Goal: Use online tool/utility: Utilize a website feature to perform a specific function

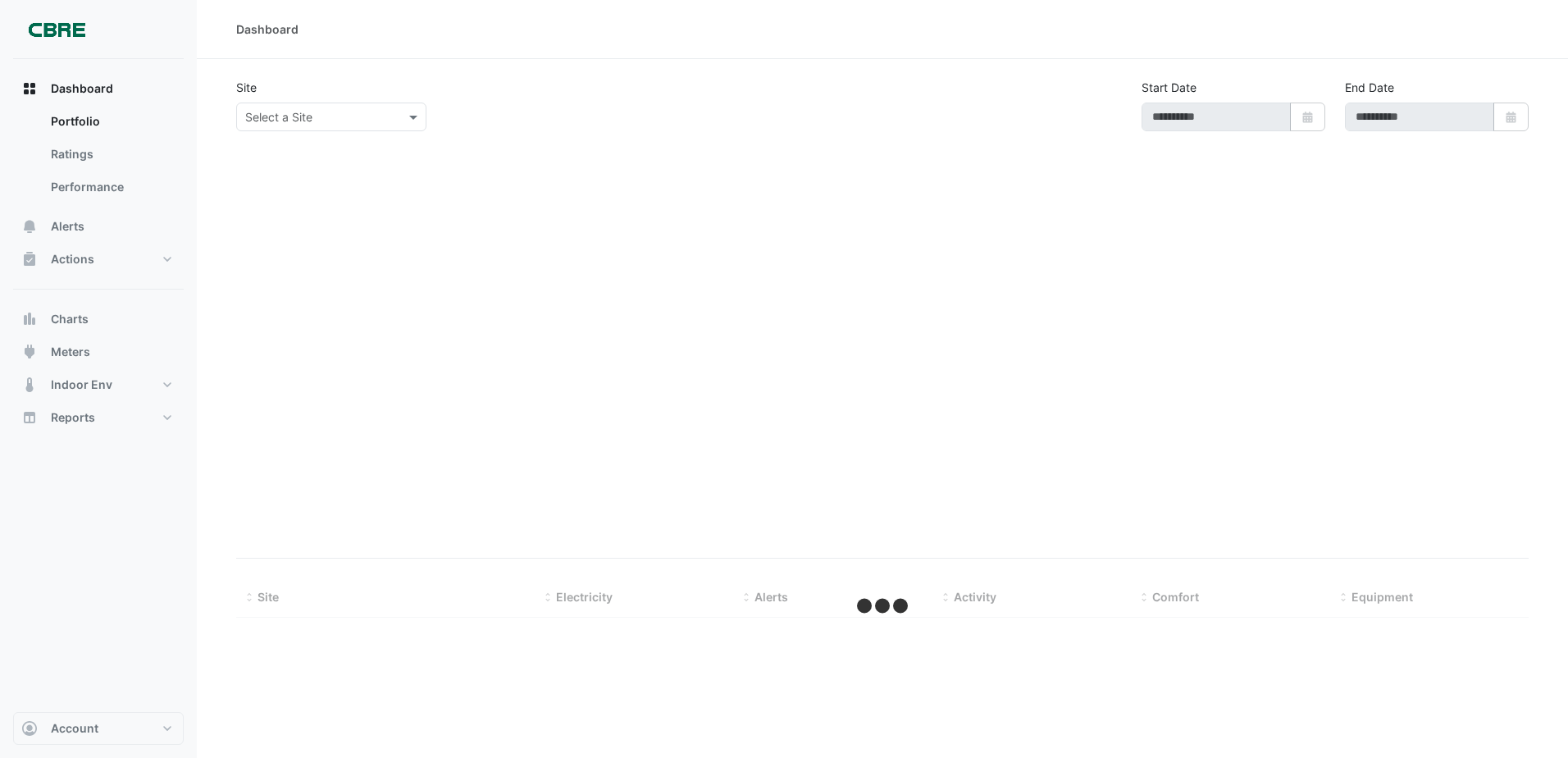
type input "**********"
select select "***"
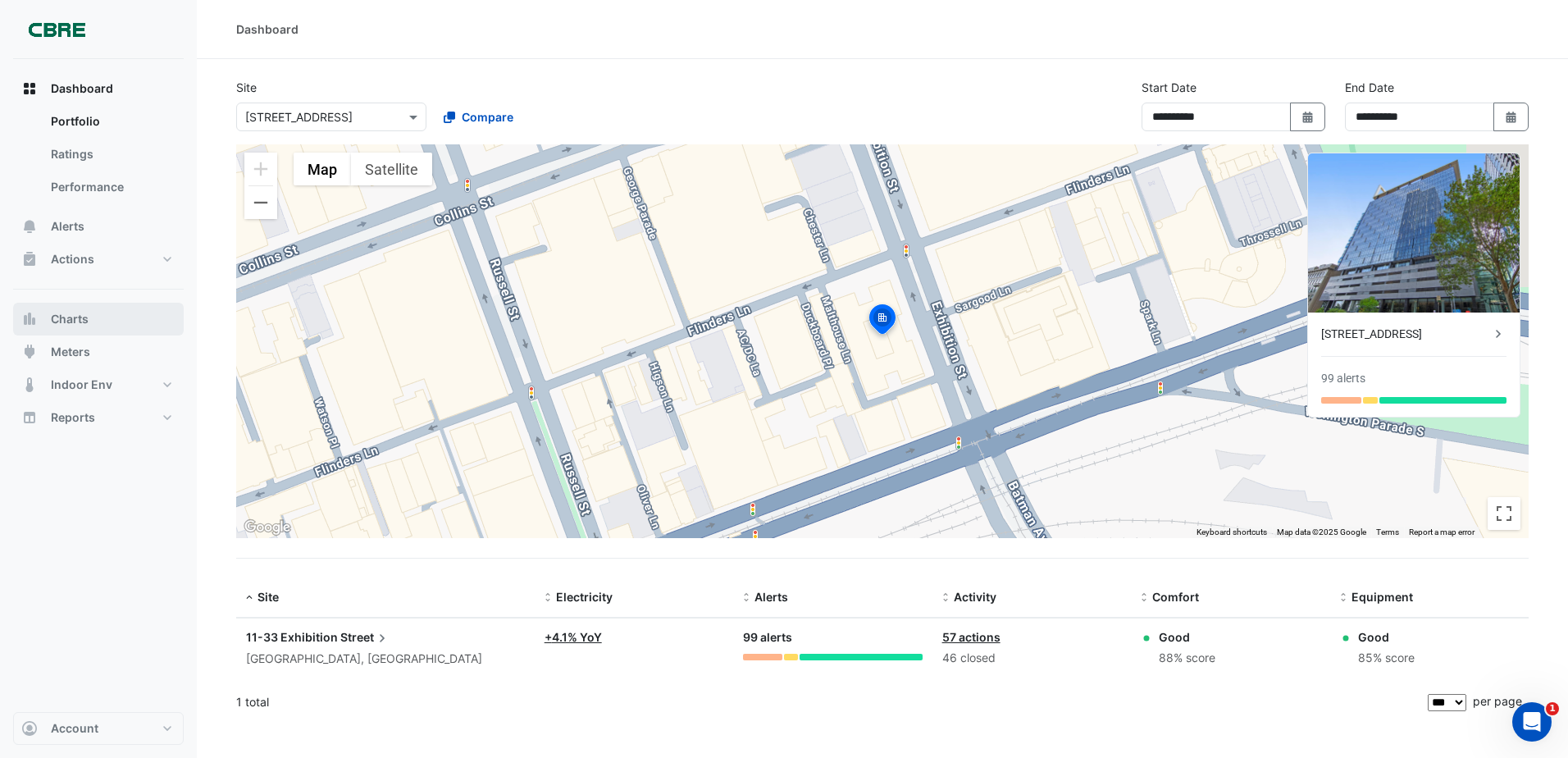
click at [80, 333] on button "Charts" at bounding box center [98, 320] width 171 height 33
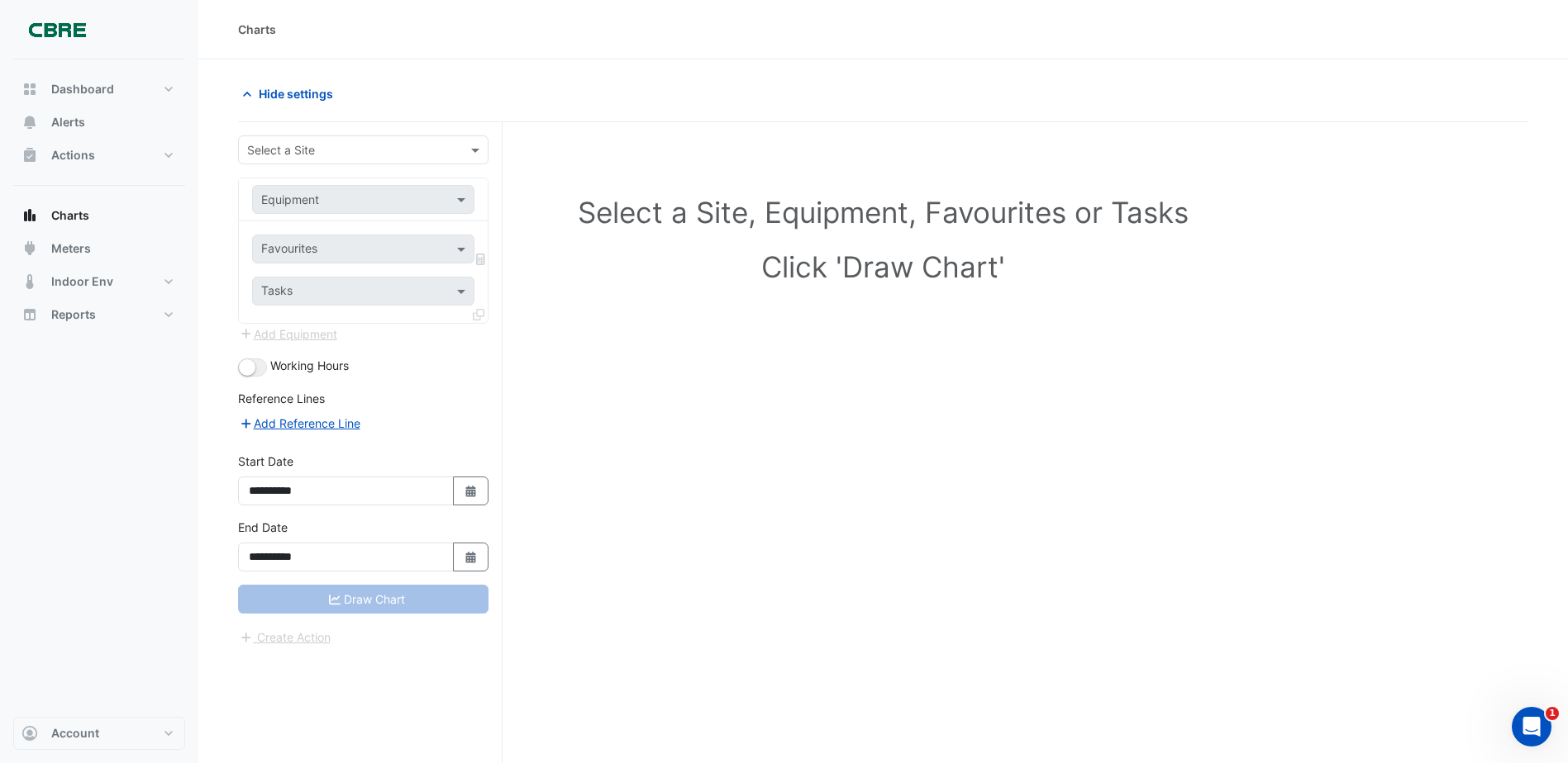
click at [388, 148] on input "text" at bounding box center [347, 151] width 199 height 17
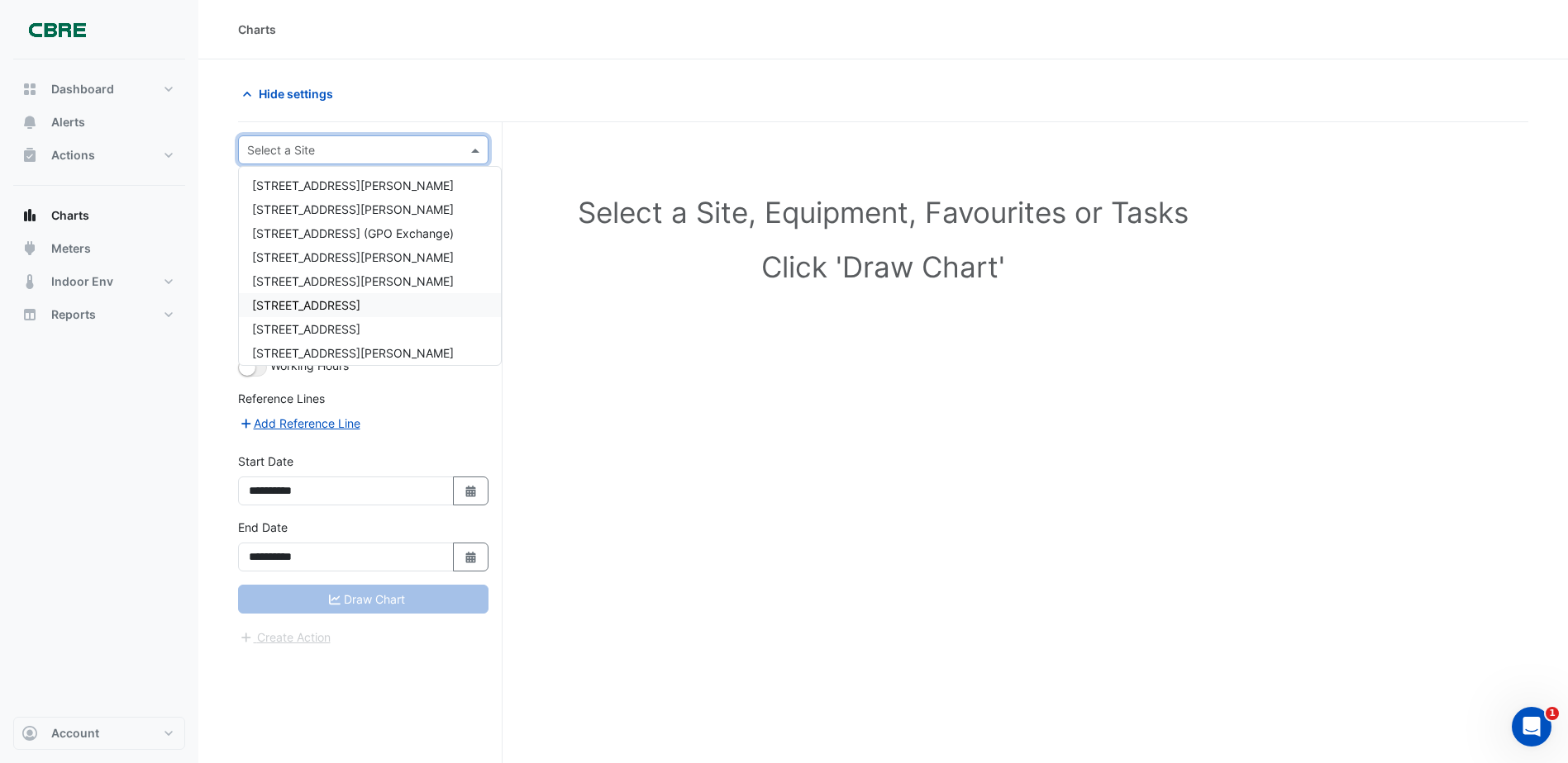
click at [330, 308] on span "[STREET_ADDRESS]" at bounding box center [306, 305] width 108 height 14
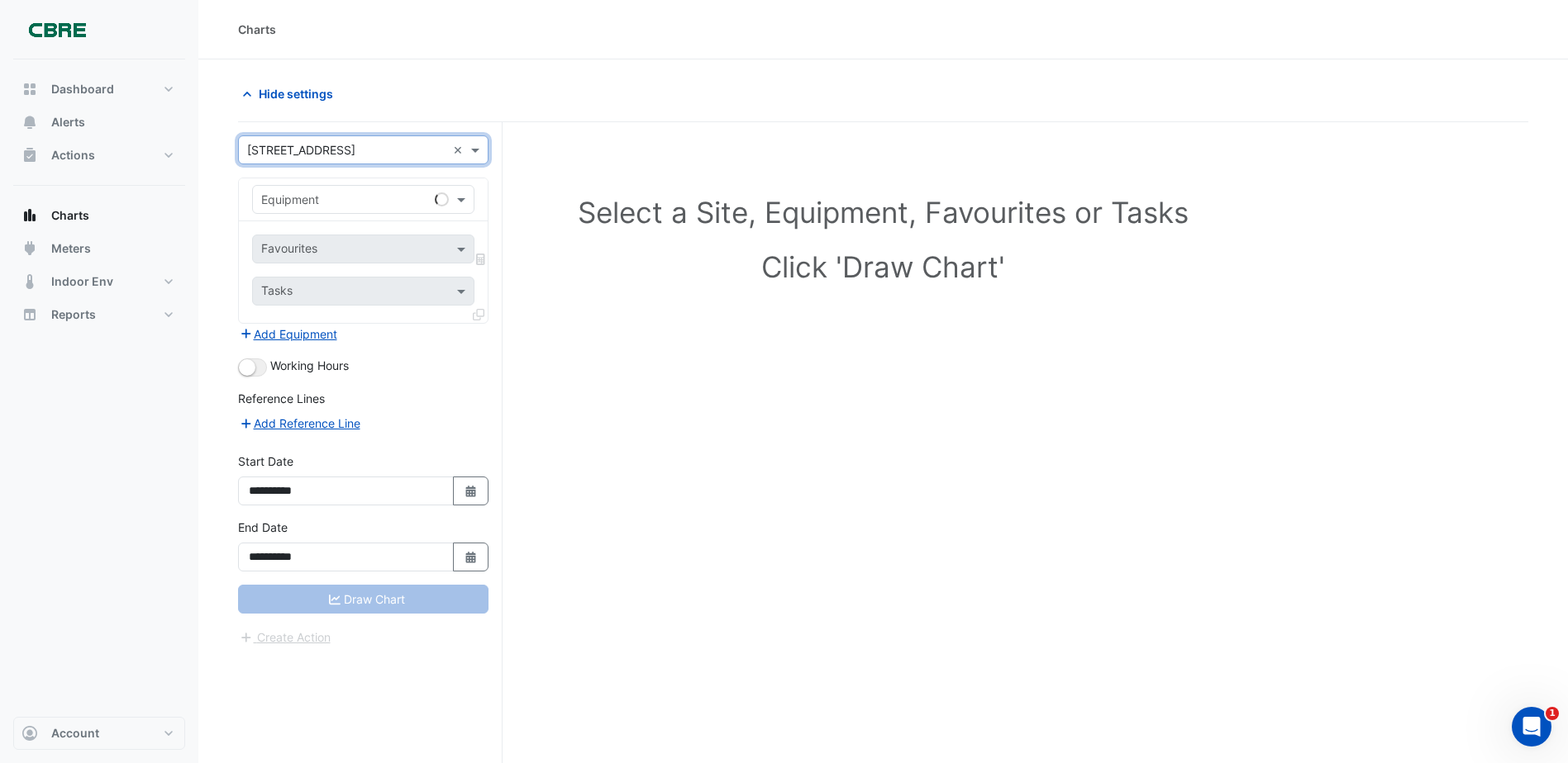
click at [388, 191] on input "text" at bounding box center [347, 200] width 171 height 17
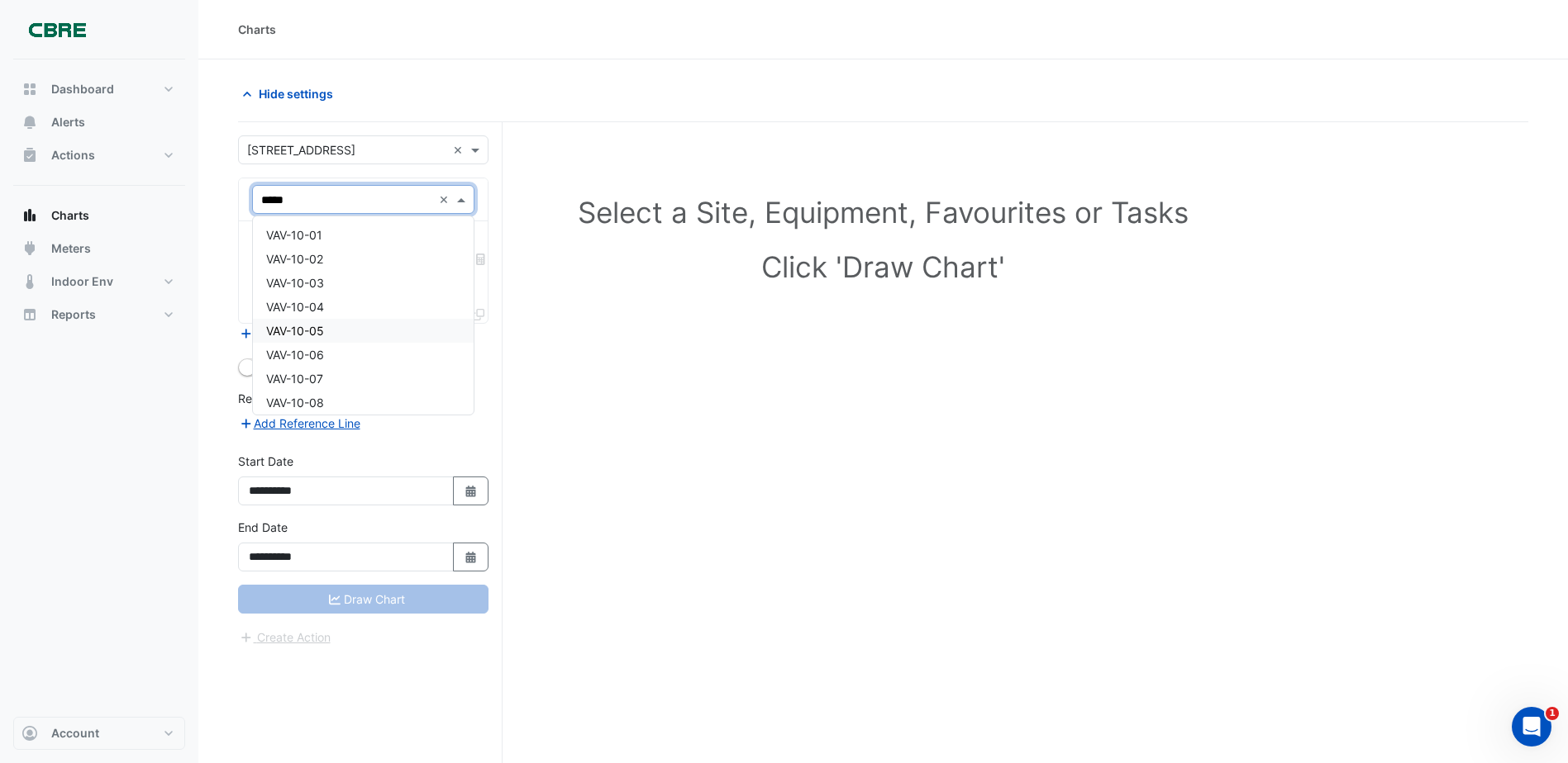
type input "******"
click at [390, 360] on div "VAV-10-06" at bounding box center [363, 354] width 220 height 24
click at [415, 246] on input "text" at bounding box center [354, 251] width 185 height 17
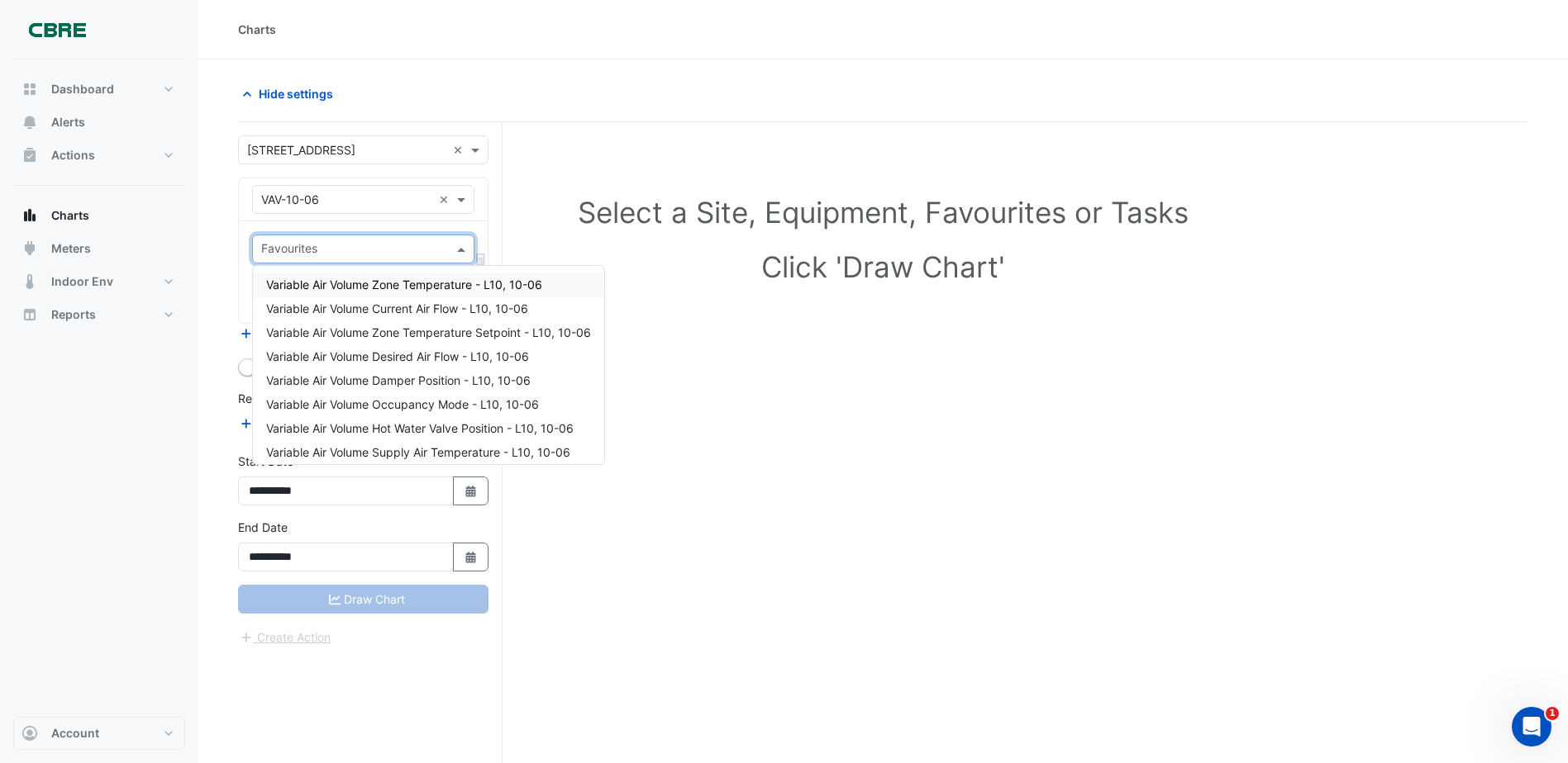
click at [416, 286] on span "Variable Air Volume Zone Temperature - L10, 10-06" at bounding box center [404, 285] width 276 height 14
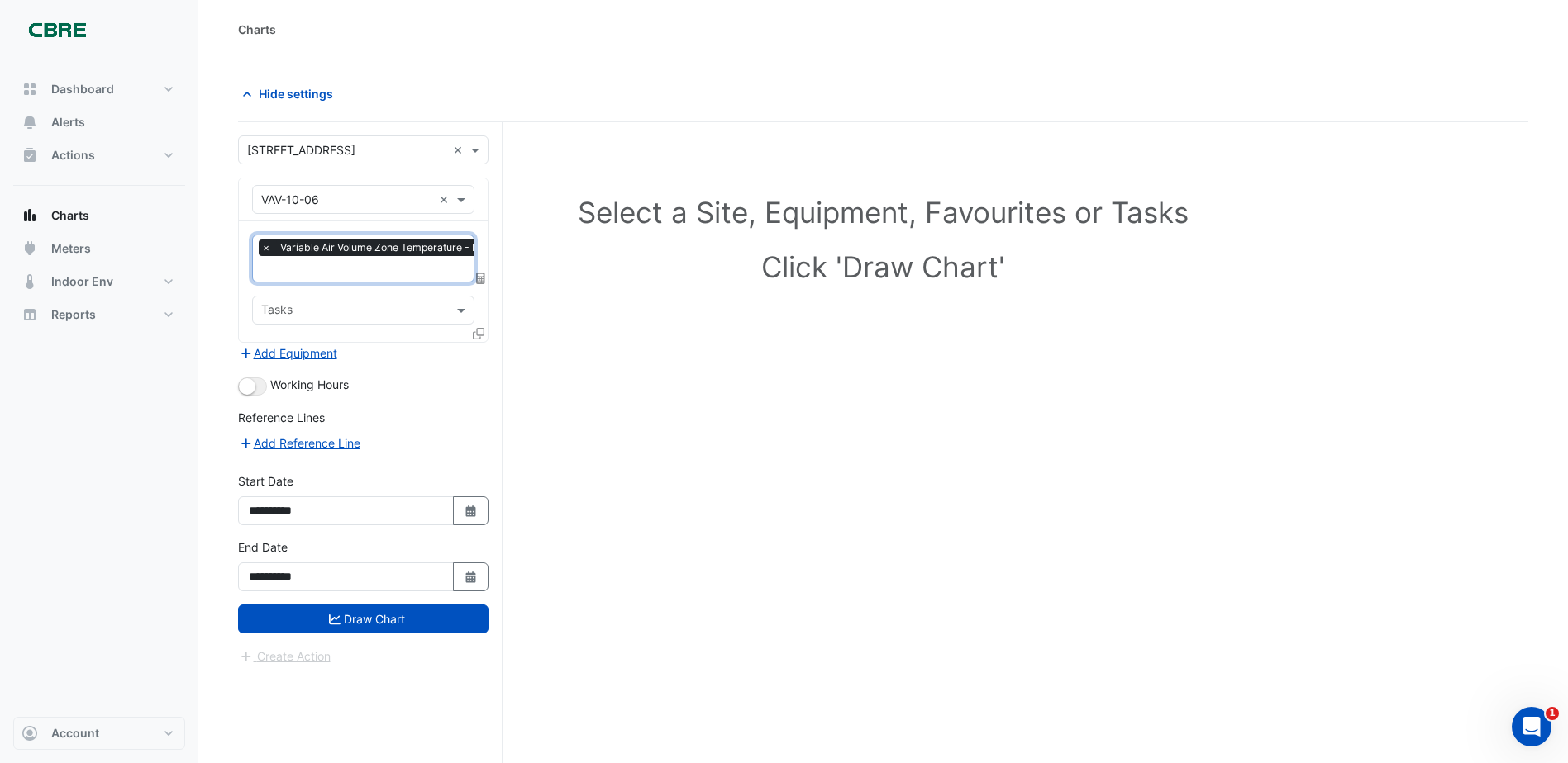
click at [424, 357] on div "Add Equipment" at bounding box center [363, 352] width 250 height 20
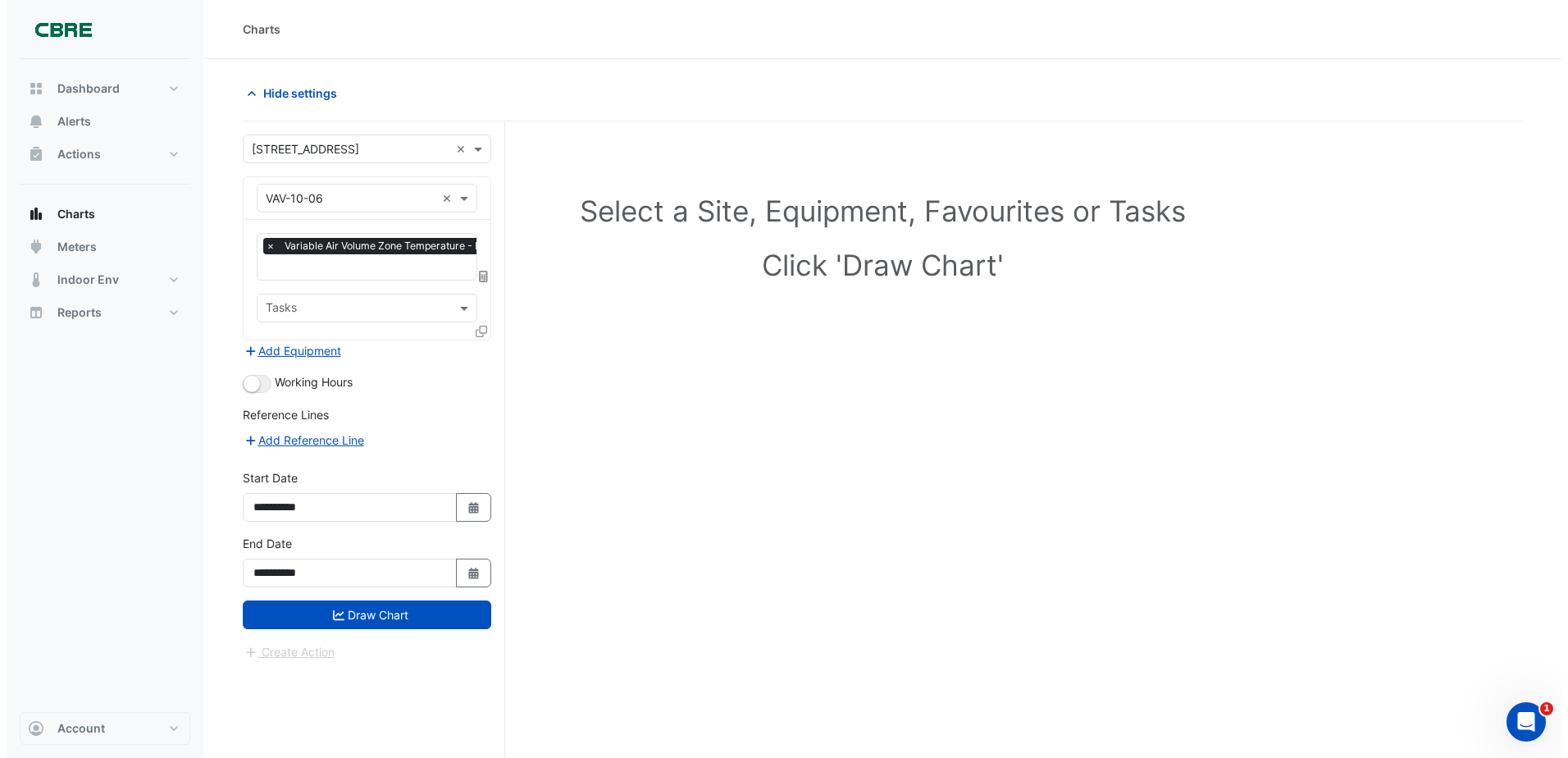
scroll to position [0, 8]
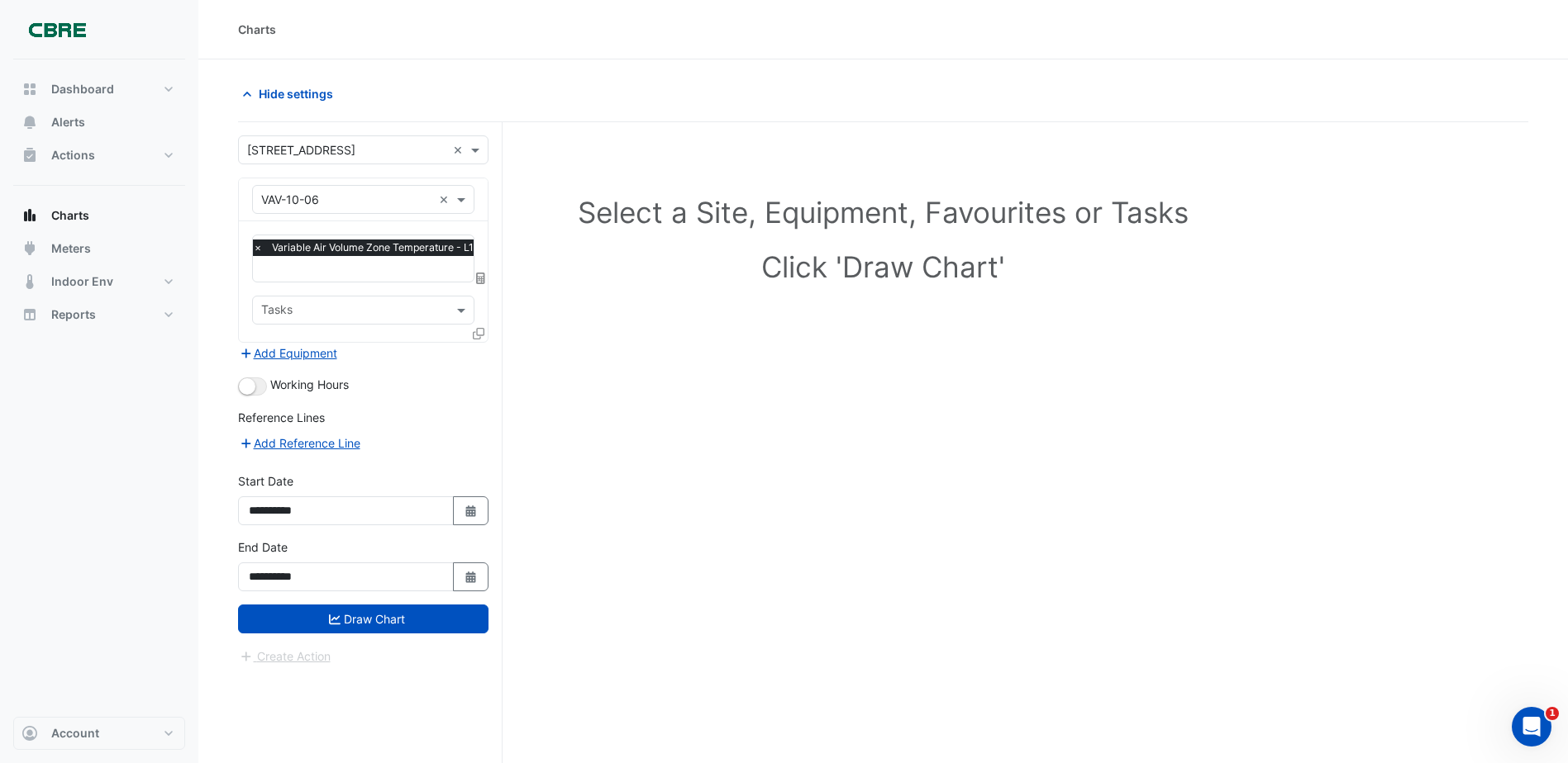
click at [393, 272] on input "text" at bounding box center [387, 271] width 270 height 17
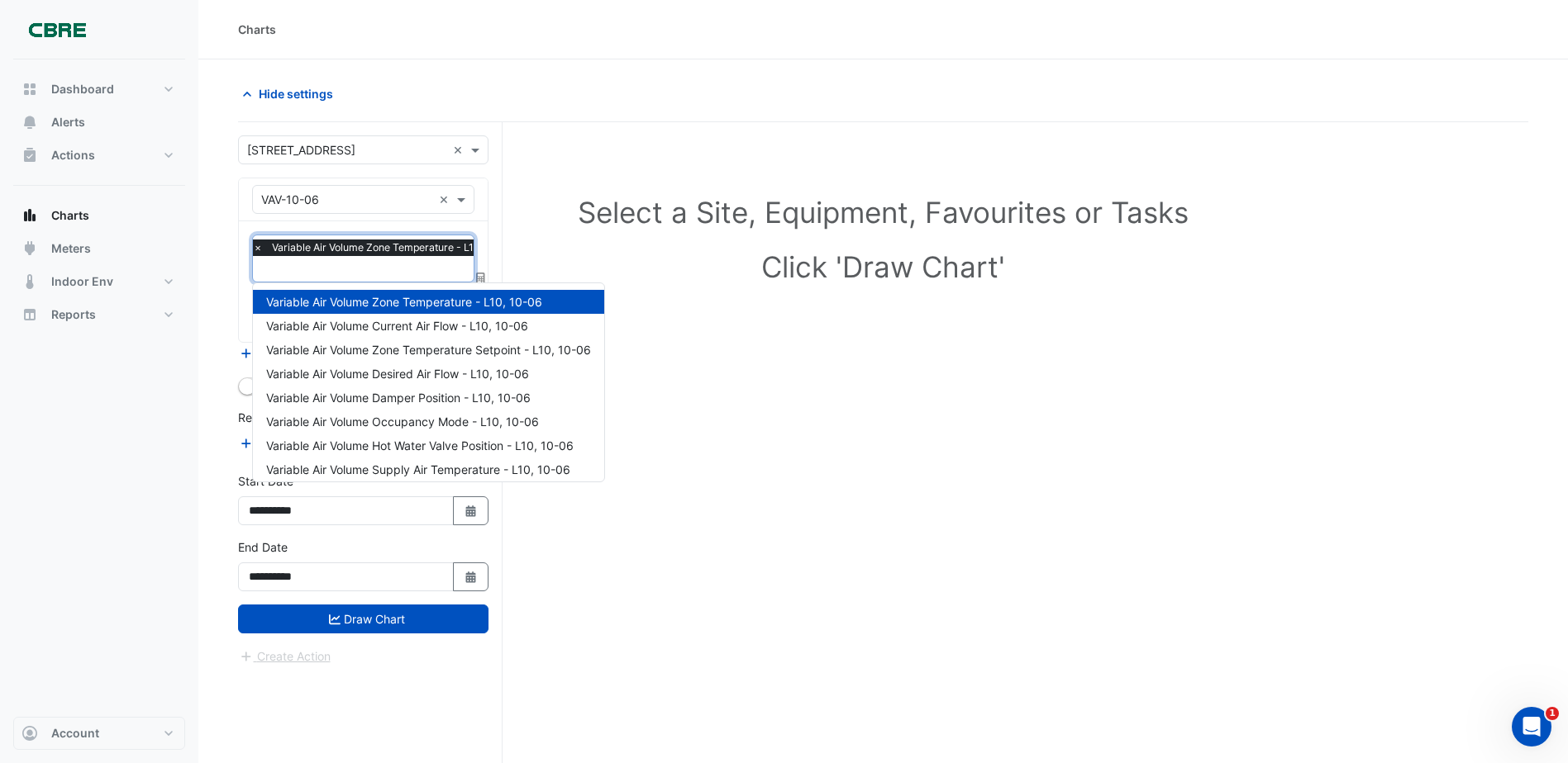
click at [393, 272] on input "text" at bounding box center [387, 271] width 270 height 17
click at [718, 579] on div "Select a Site, Equipment, Favourites or Tasks Click 'Draw Chart'" at bounding box center [883, 474] width 1291 height 704
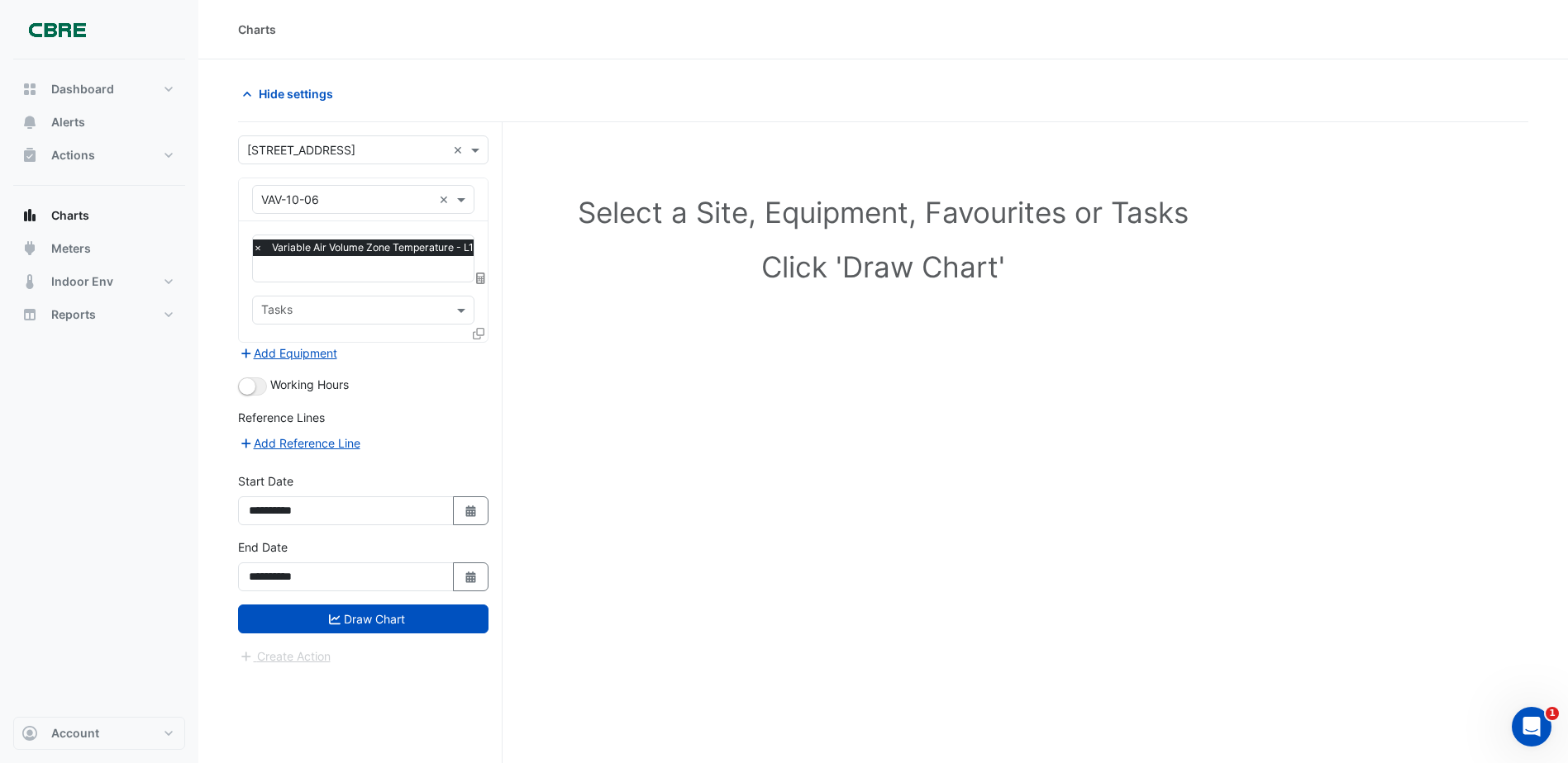
click at [480, 336] on icon at bounding box center [478, 333] width 11 height 11
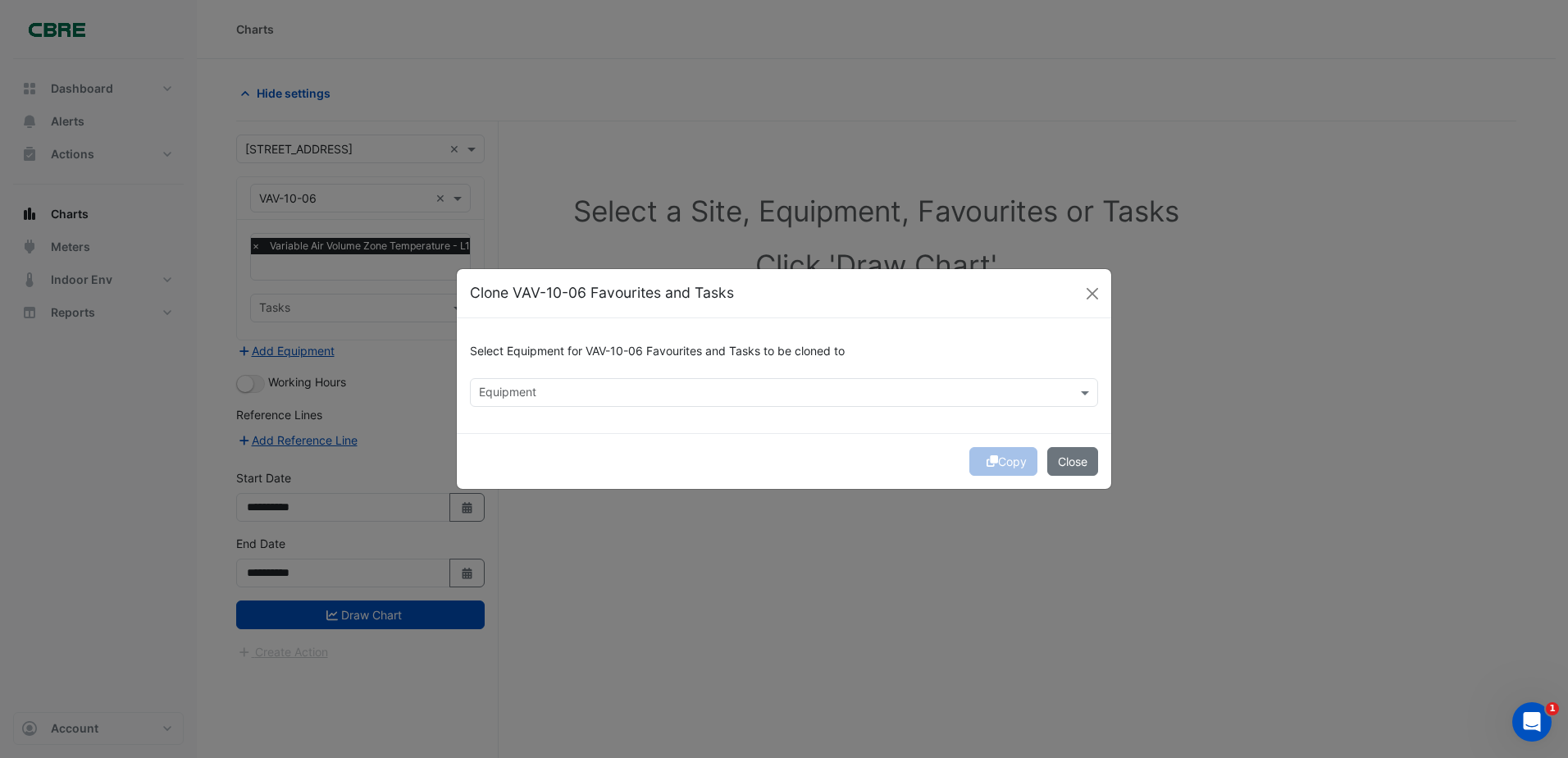
click at [686, 386] on input "text" at bounding box center [775, 394] width 592 height 17
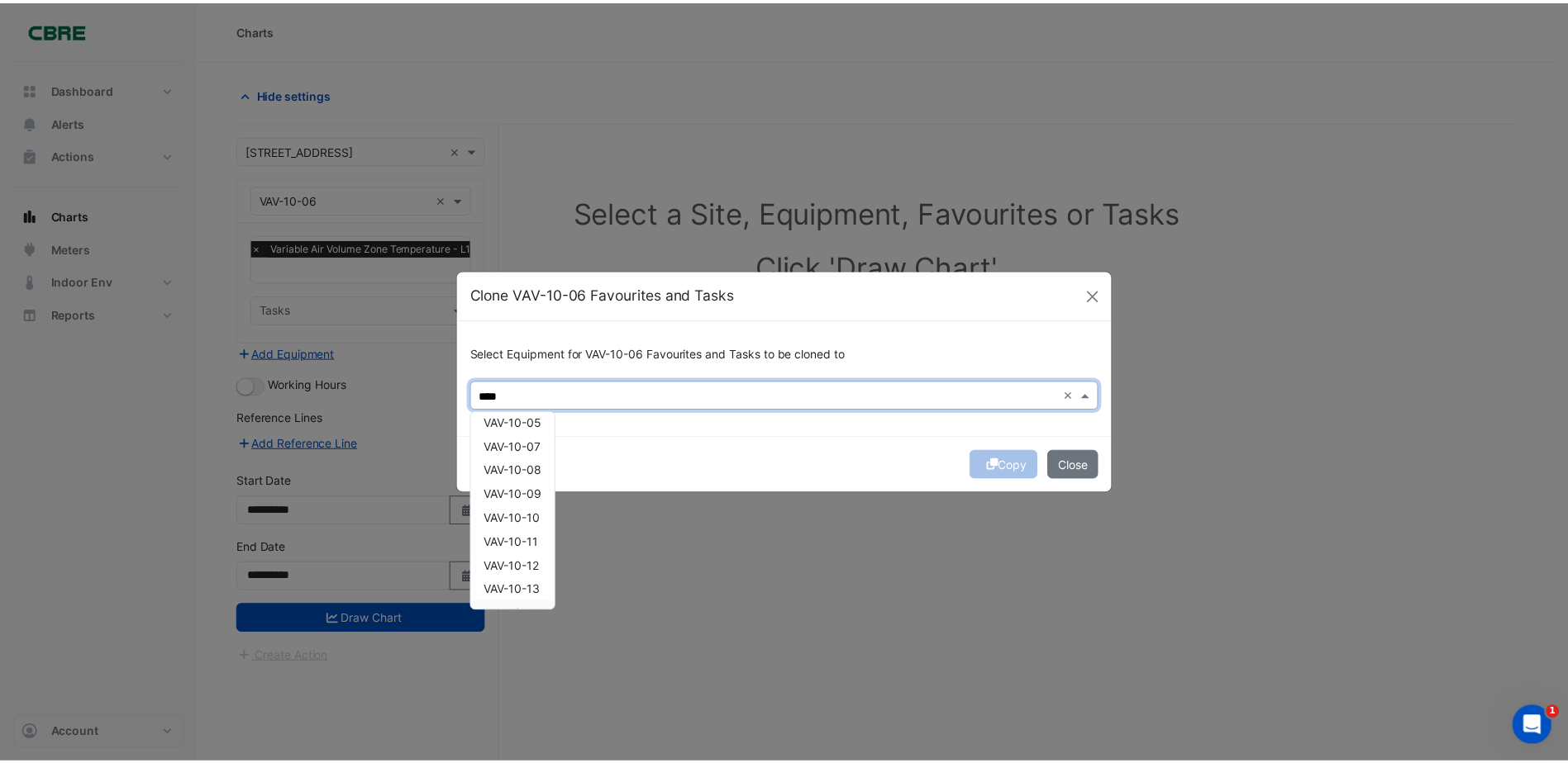
scroll to position [7, 0]
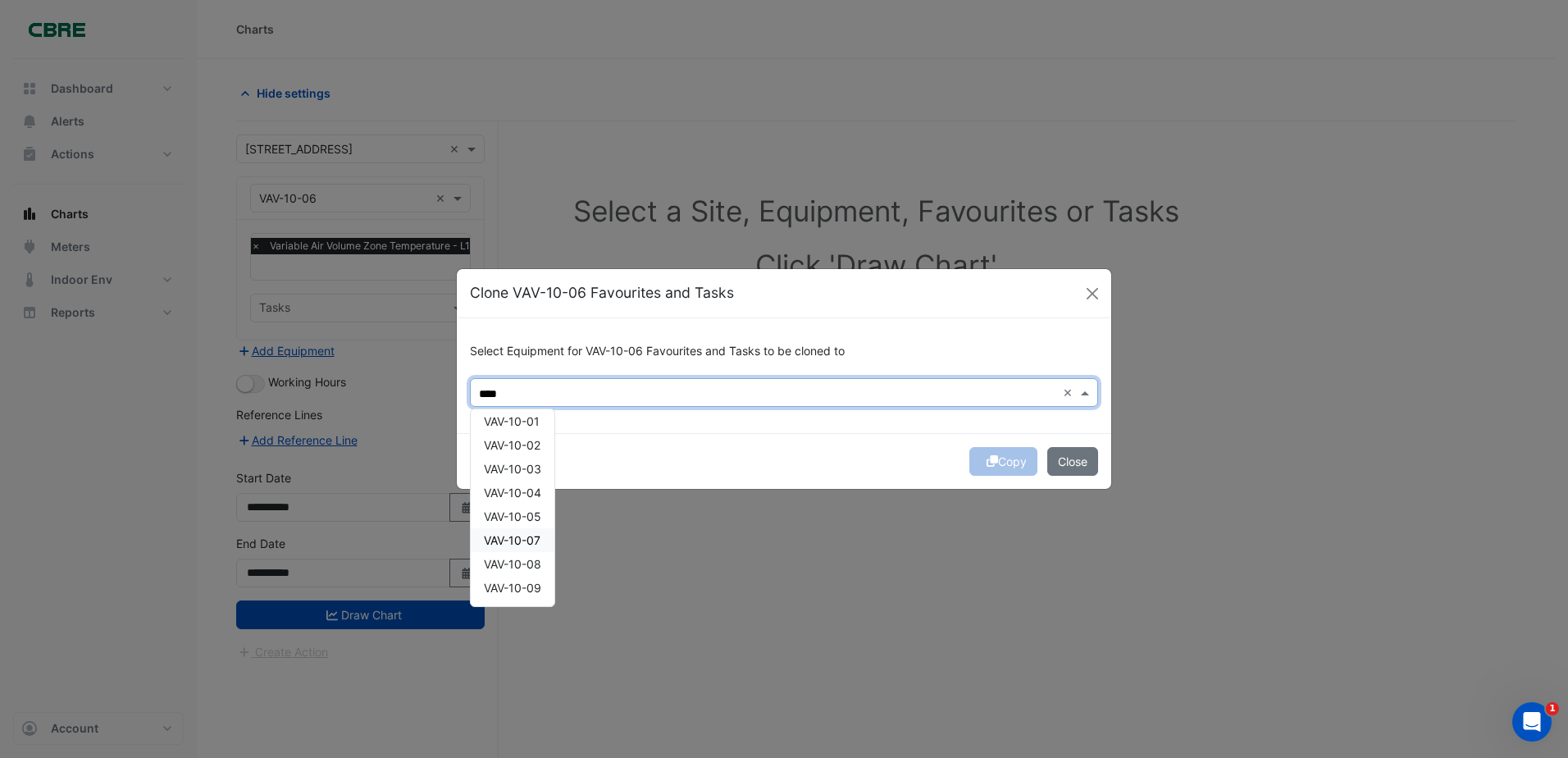
click at [541, 535] on span "VAV-10-07" at bounding box center [512, 540] width 56 height 14
type input "****"
click at [511, 543] on span "VAV-10-07" at bounding box center [512, 540] width 56 height 14
click at [526, 544] on span "VAV-10-07" at bounding box center [512, 540] width 56 height 14
click at [1000, 458] on button "Copy" at bounding box center [1003, 461] width 68 height 29
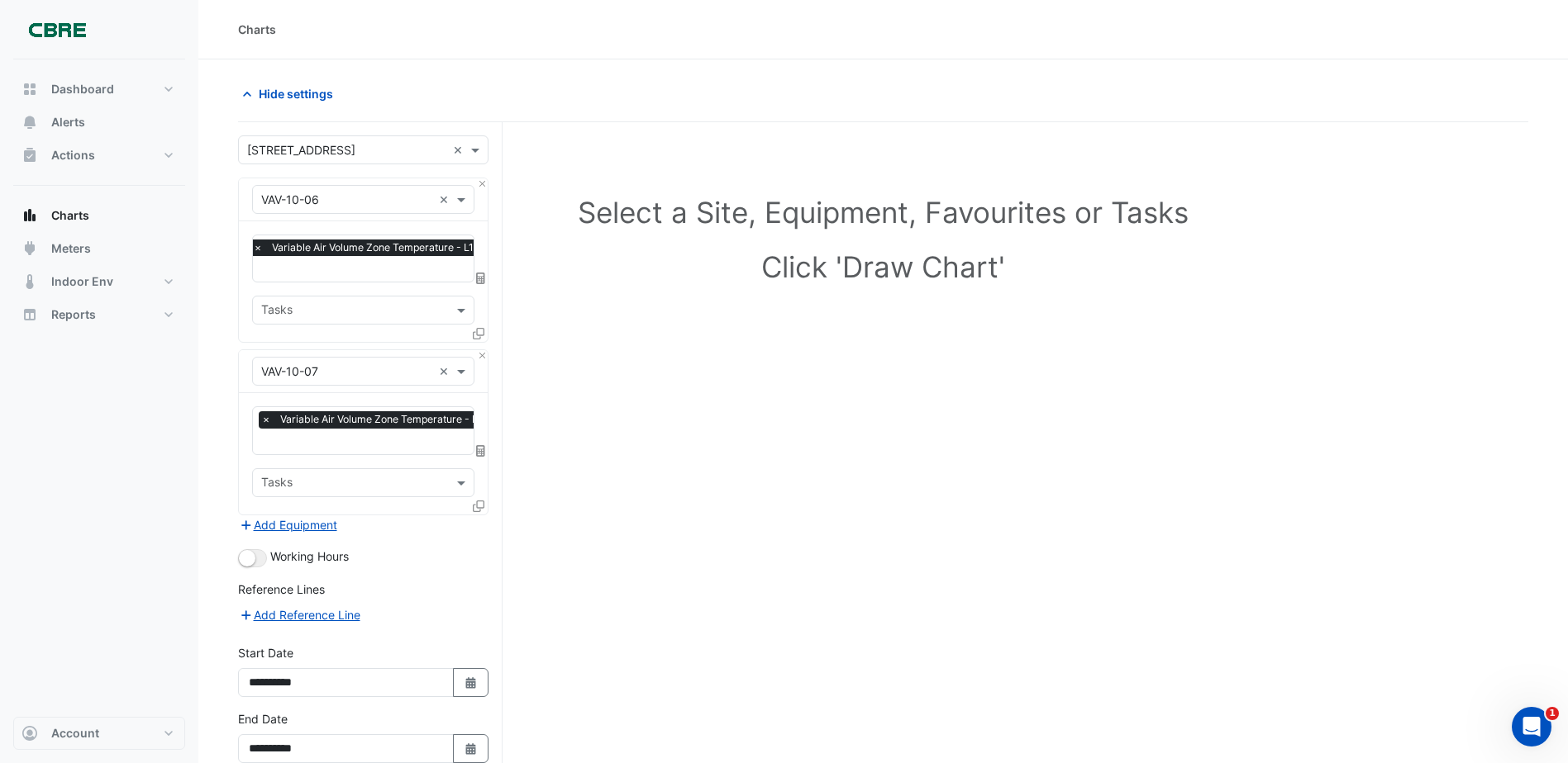
click at [479, 504] on icon at bounding box center [478, 506] width 11 height 11
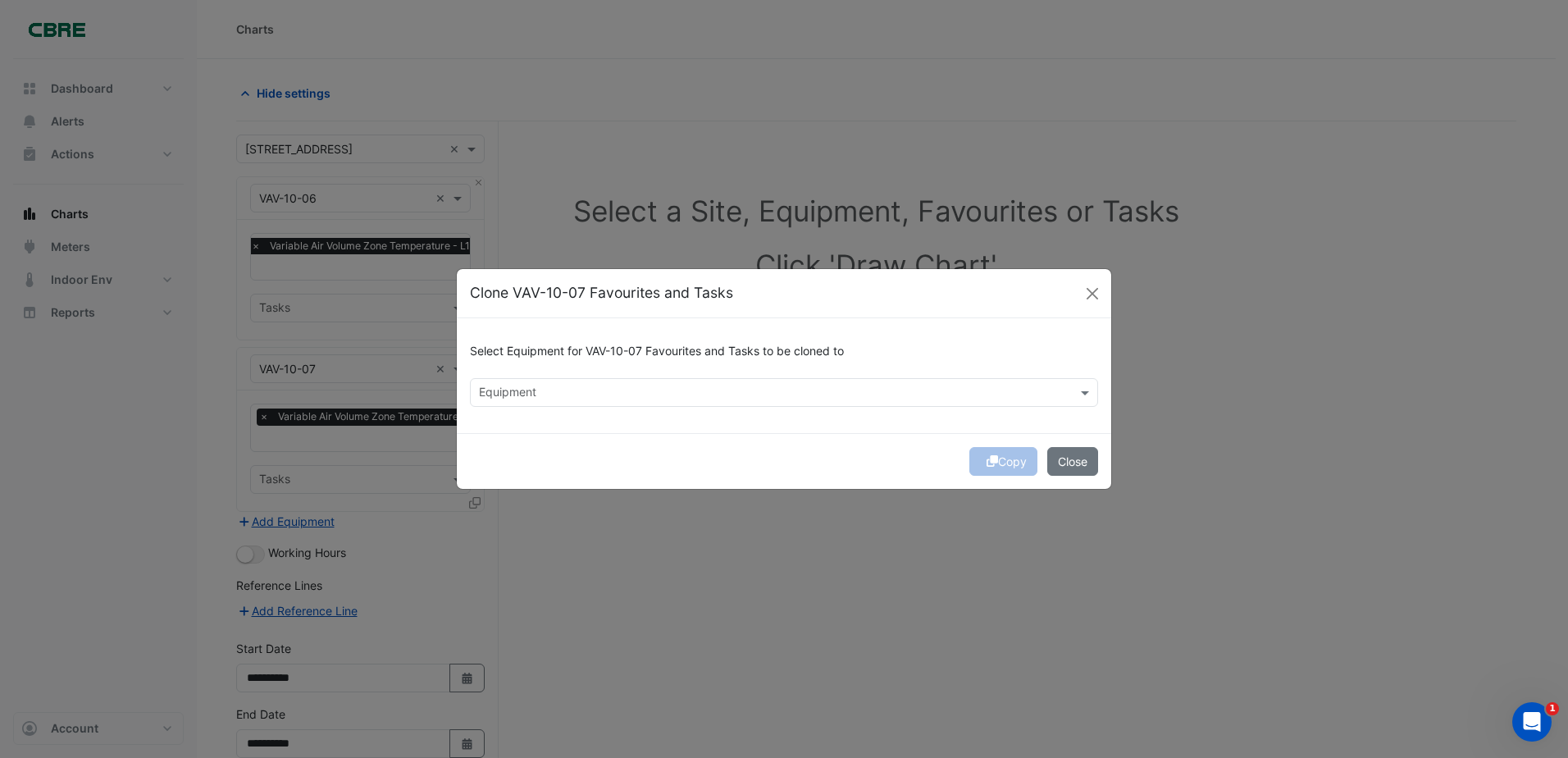
click at [613, 387] on input "text" at bounding box center [775, 394] width 592 height 17
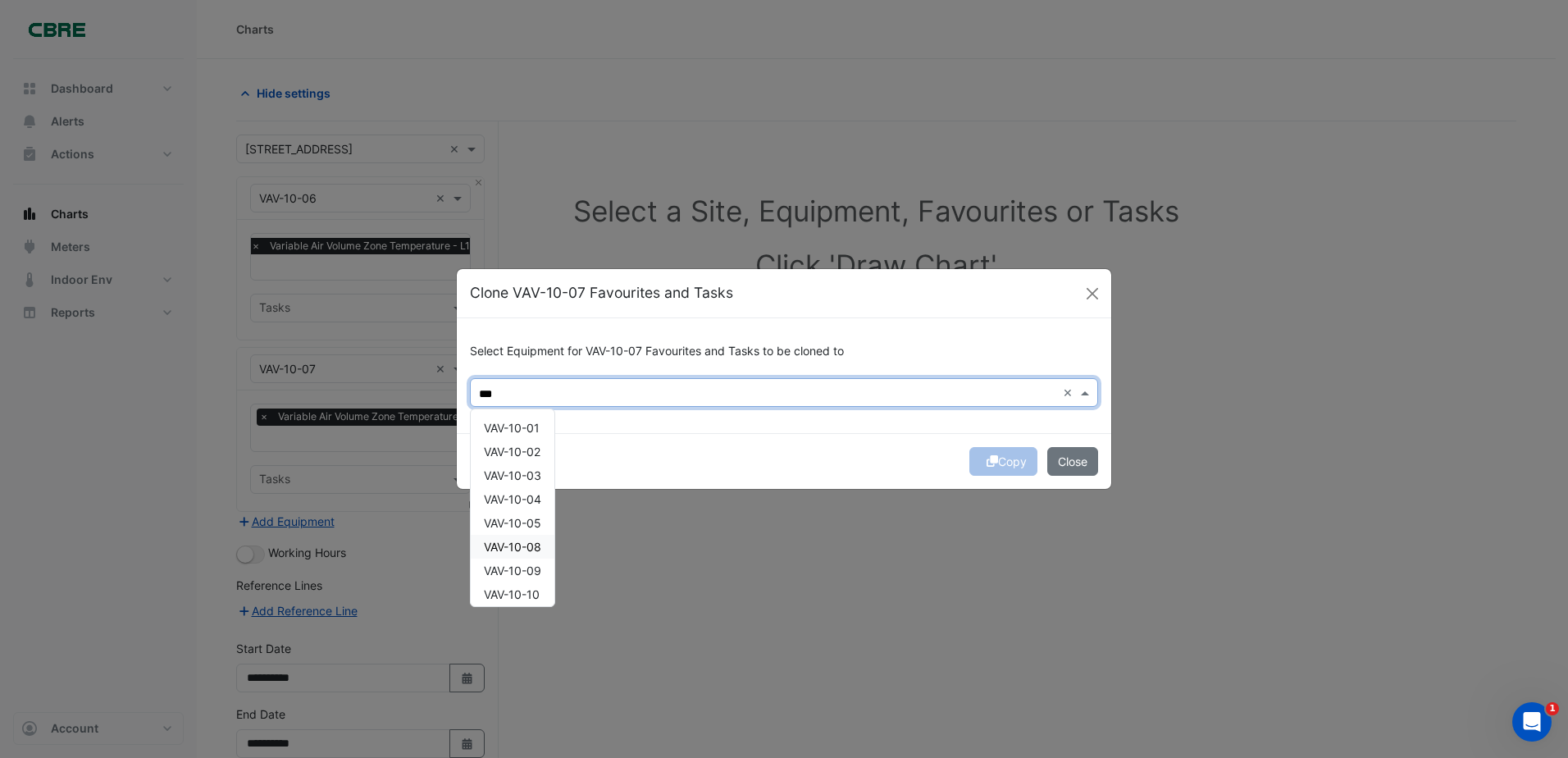
click at [506, 538] on div "VAV-10-08" at bounding box center [513, 546] width 83 height 23
type input "***"
click at [1014, 463] on button "Copy" at bounding box center [1003, 461] width 68 height 29
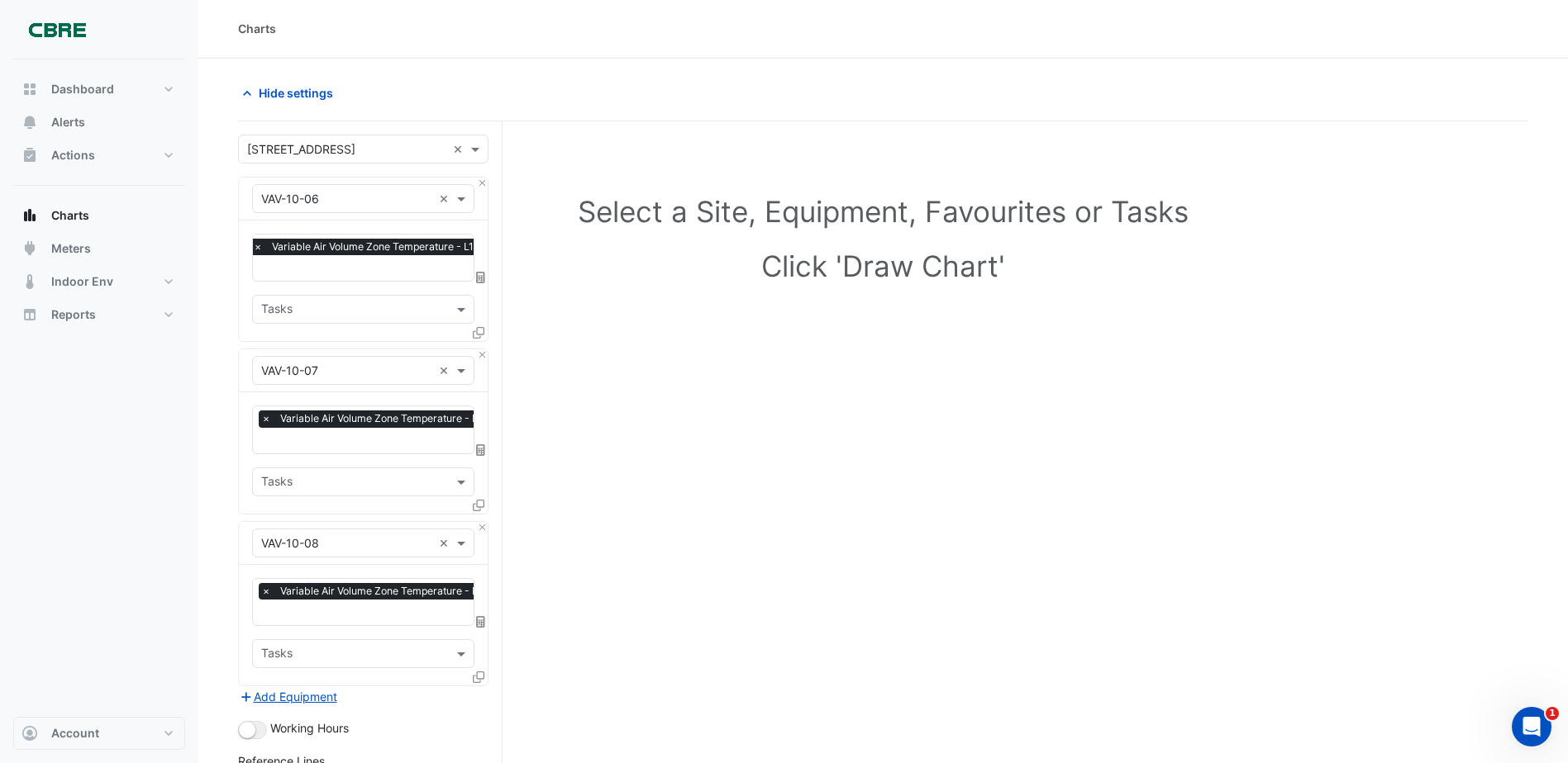
scroll to position [0, 0]
click at [476, 330] on icon at bounding box center [478, 333] width 11 height 11
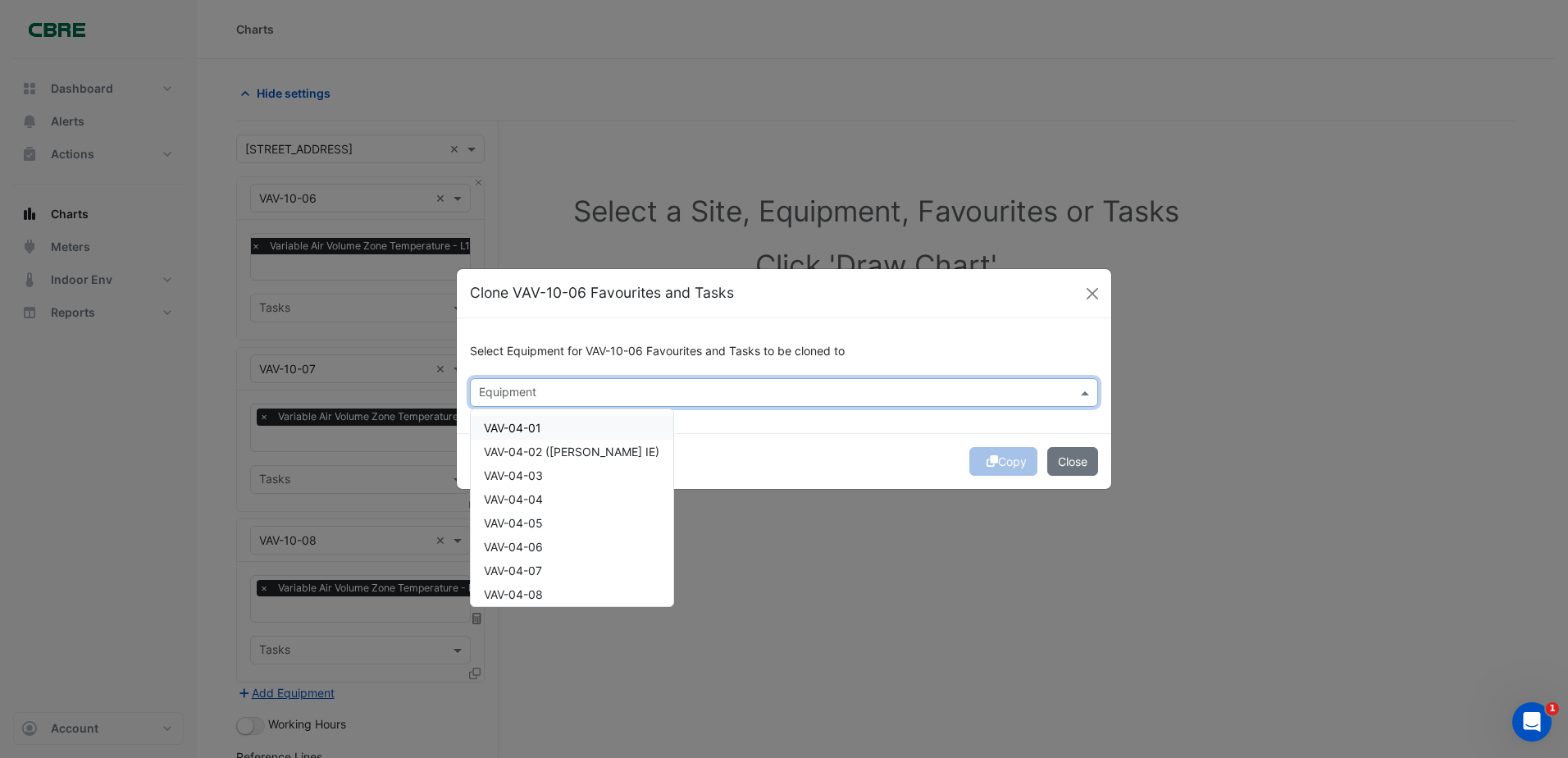
click at [631, 398] on input "text" at bounding box center [775, 394] width 592 height 17
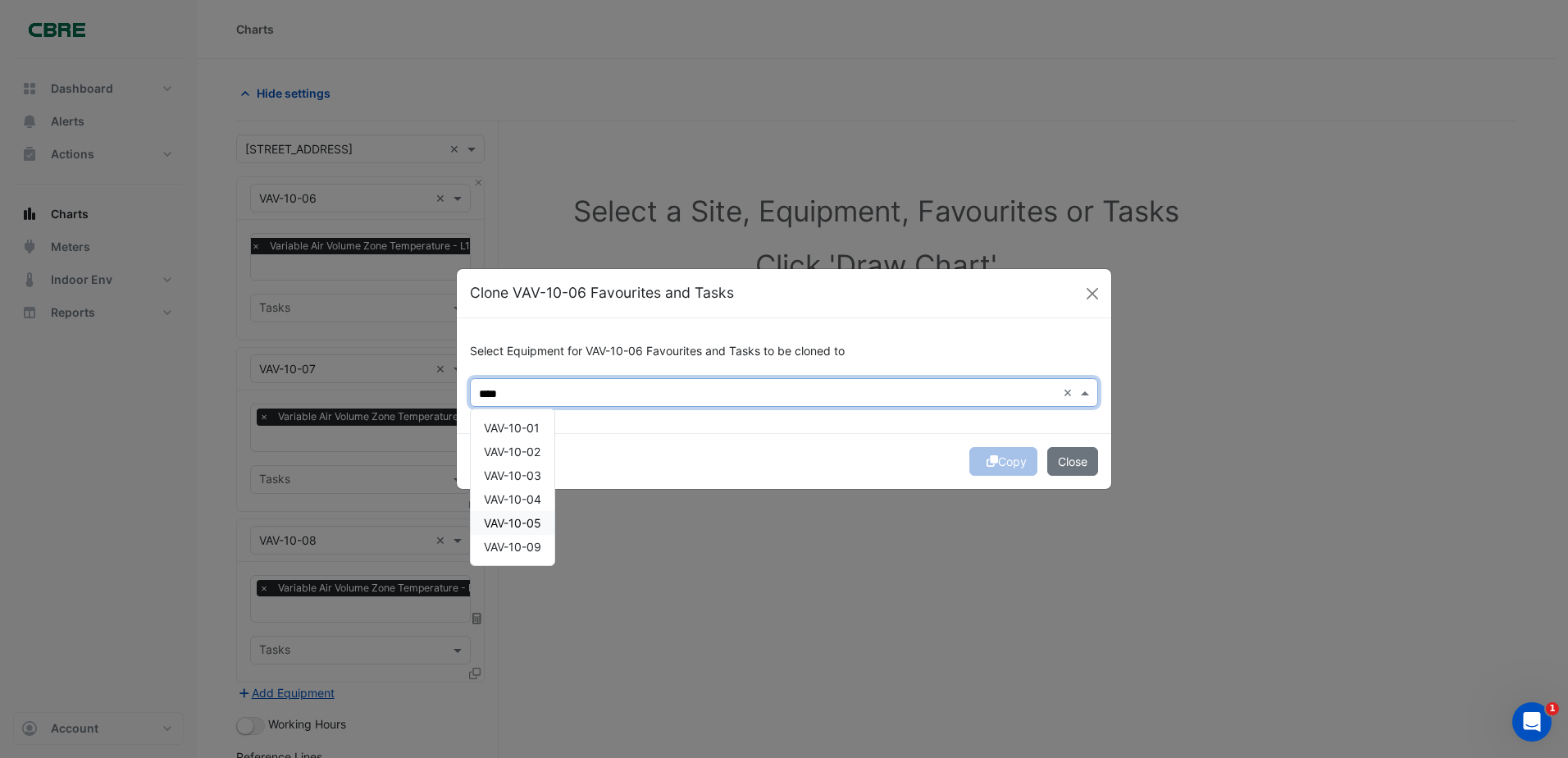
drag, startPoint x: 537, startPoint y: 525, endPoint x: 574, endPoint y: 519, distance: 37.5
click at [536, 525] on span "VAV-10-05" at bounding box center [513, 524] width 57 height 14
type input "****"
drag, startPoint x: 925, startPoint y: 460, endPoint x: 952, endPoint y: 460, distance: 27.0
click at [930, 460] on div "Copy Close" at bounding box center [784, 461] width 654 height 56
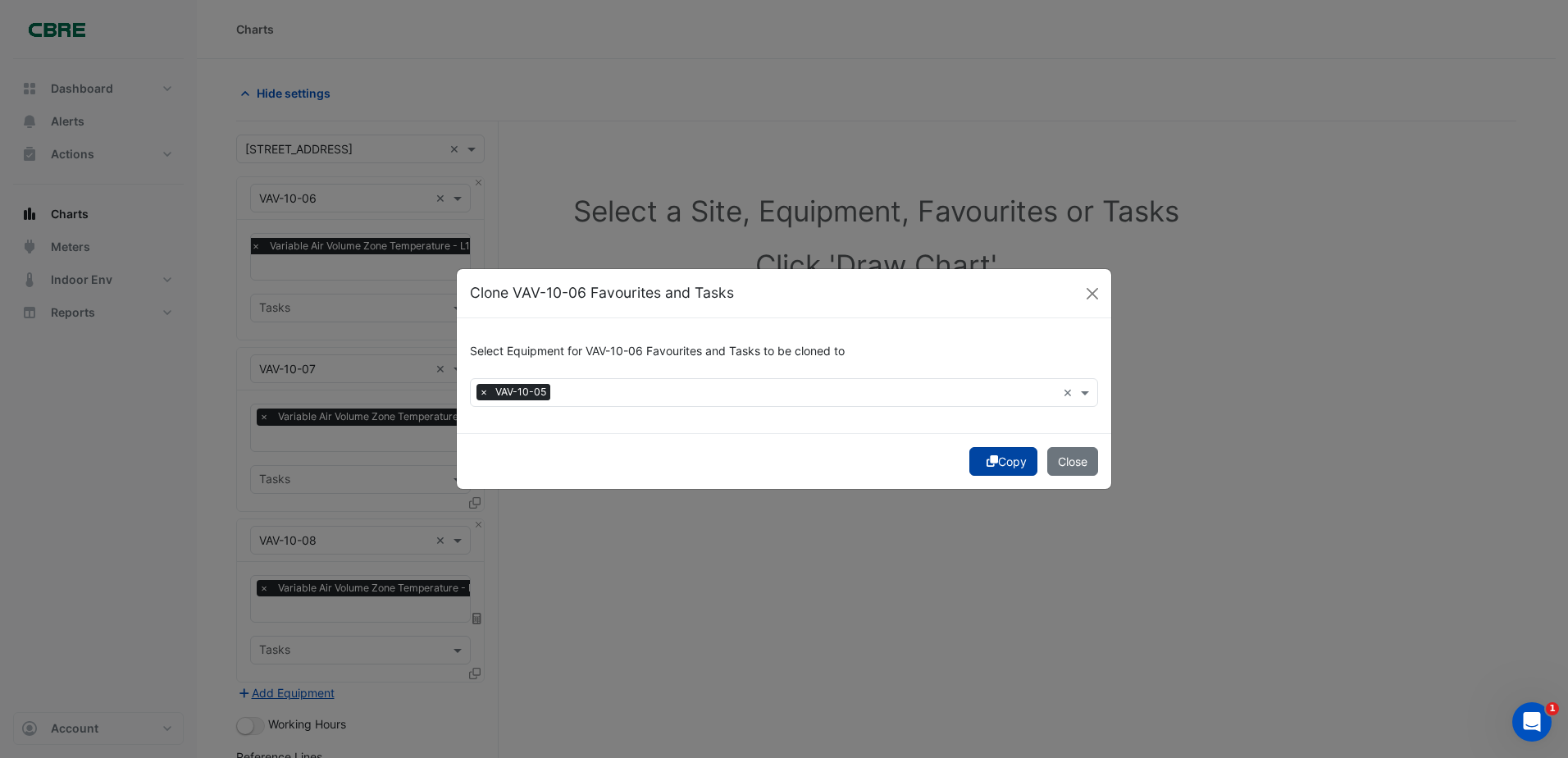
click at [997, 466] on button "Copy" at bounding box center [1003, 461] width 68 height 29
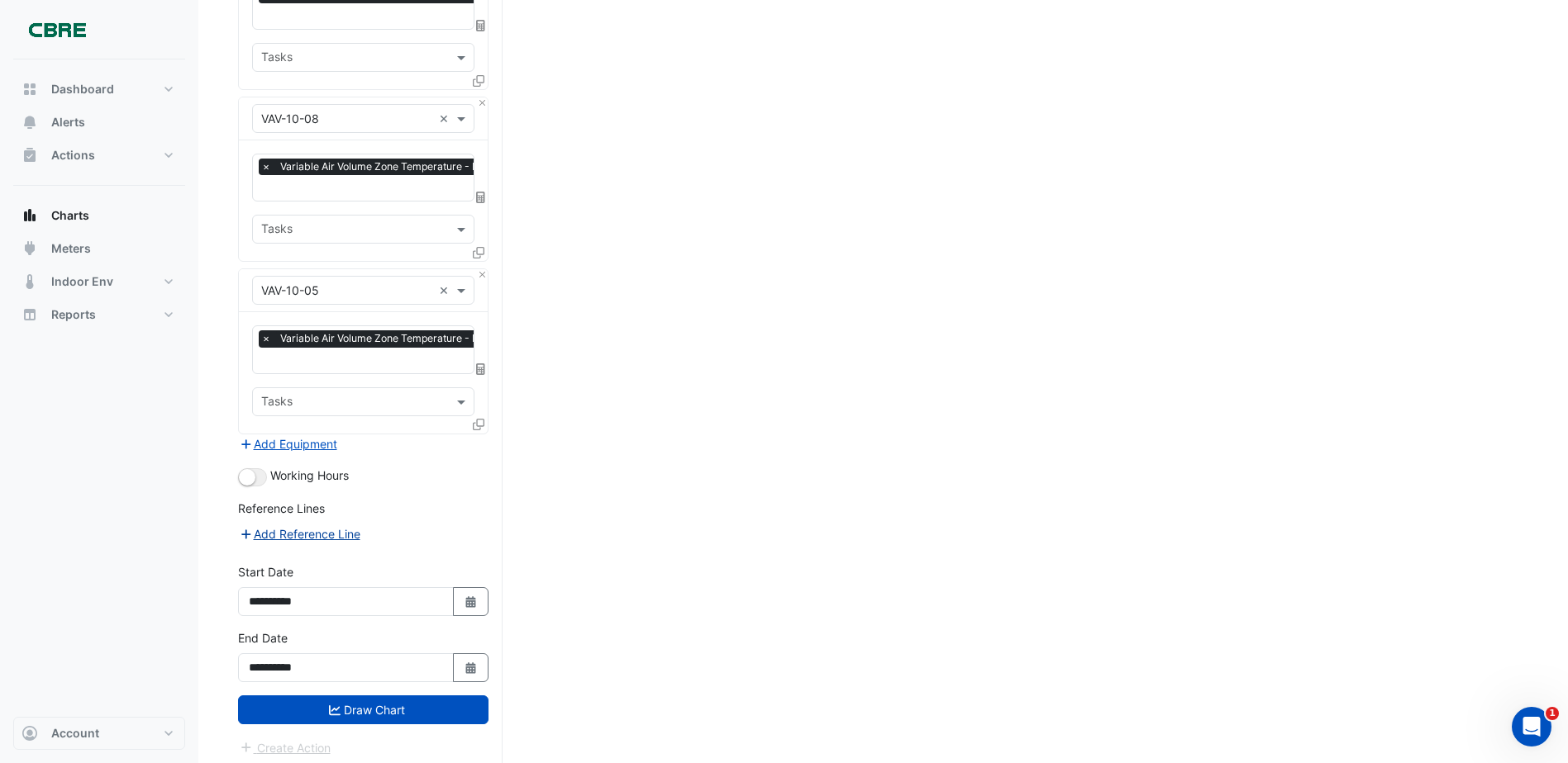
scroll to position [427, 0]
click at [477, 596] on icon "Select Date" at bounding box center [470, 601] width 15 height 11
select select "*"
select select "****"
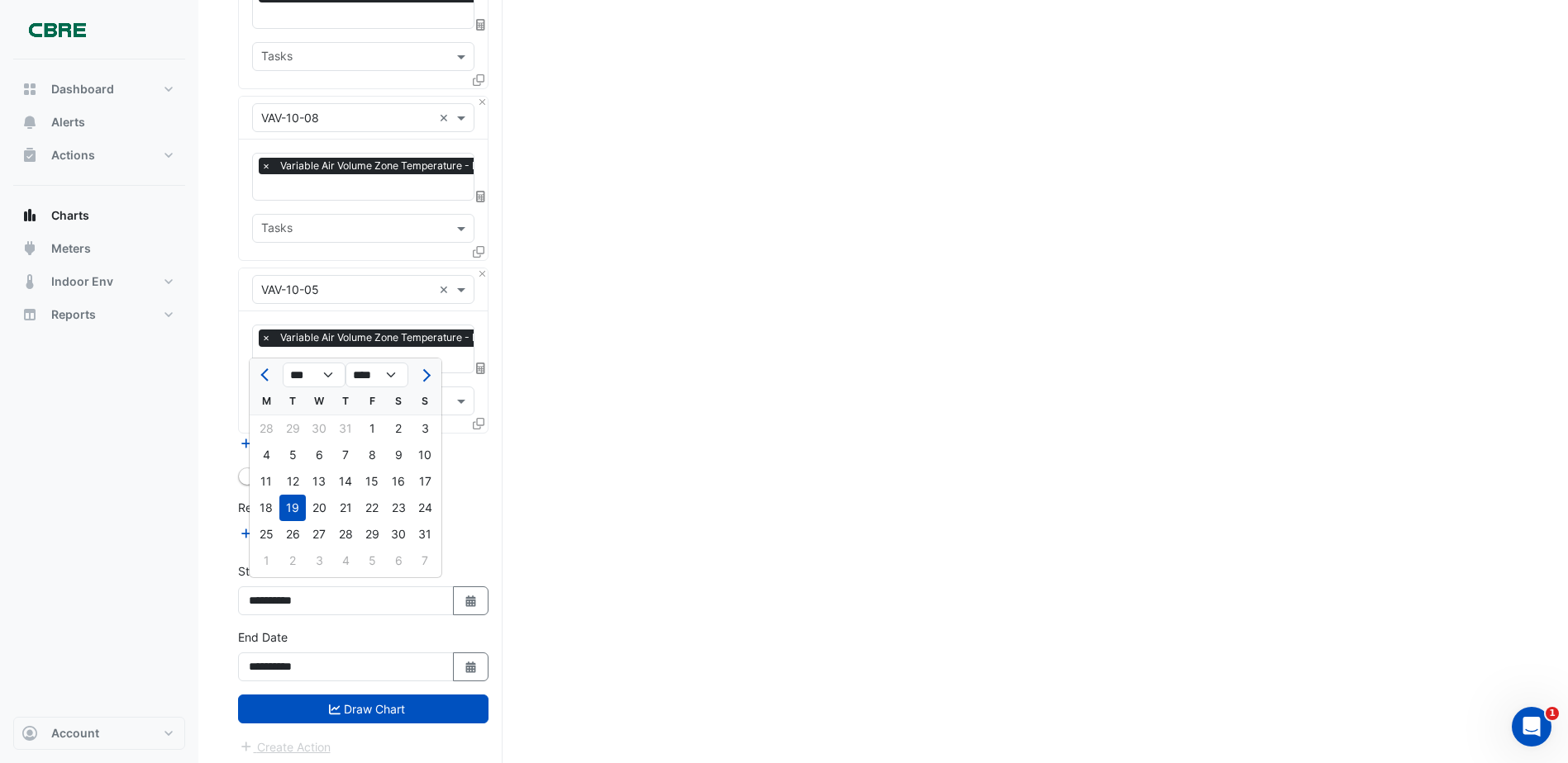
drag, startPoint x: 418, startPoint y: 378, endPoint x: 375, endPoint y: 385, distance: 43.6
click at [404, 378] on ngb-datepicker-navigation "*** *** *** *** *** *** *** *** *** **** **** **** **** **** **** **** **** ***…" at bounding box center [345, 375] width 192 height 26
drag, startPoint x: 261, startPoint y: 559, endPoint x: 275, endPoint y: 570, distance: 17.8
click at [261, 559] on div "1" at bounding box center [266, 561] width 26 height 26
type input "**********"
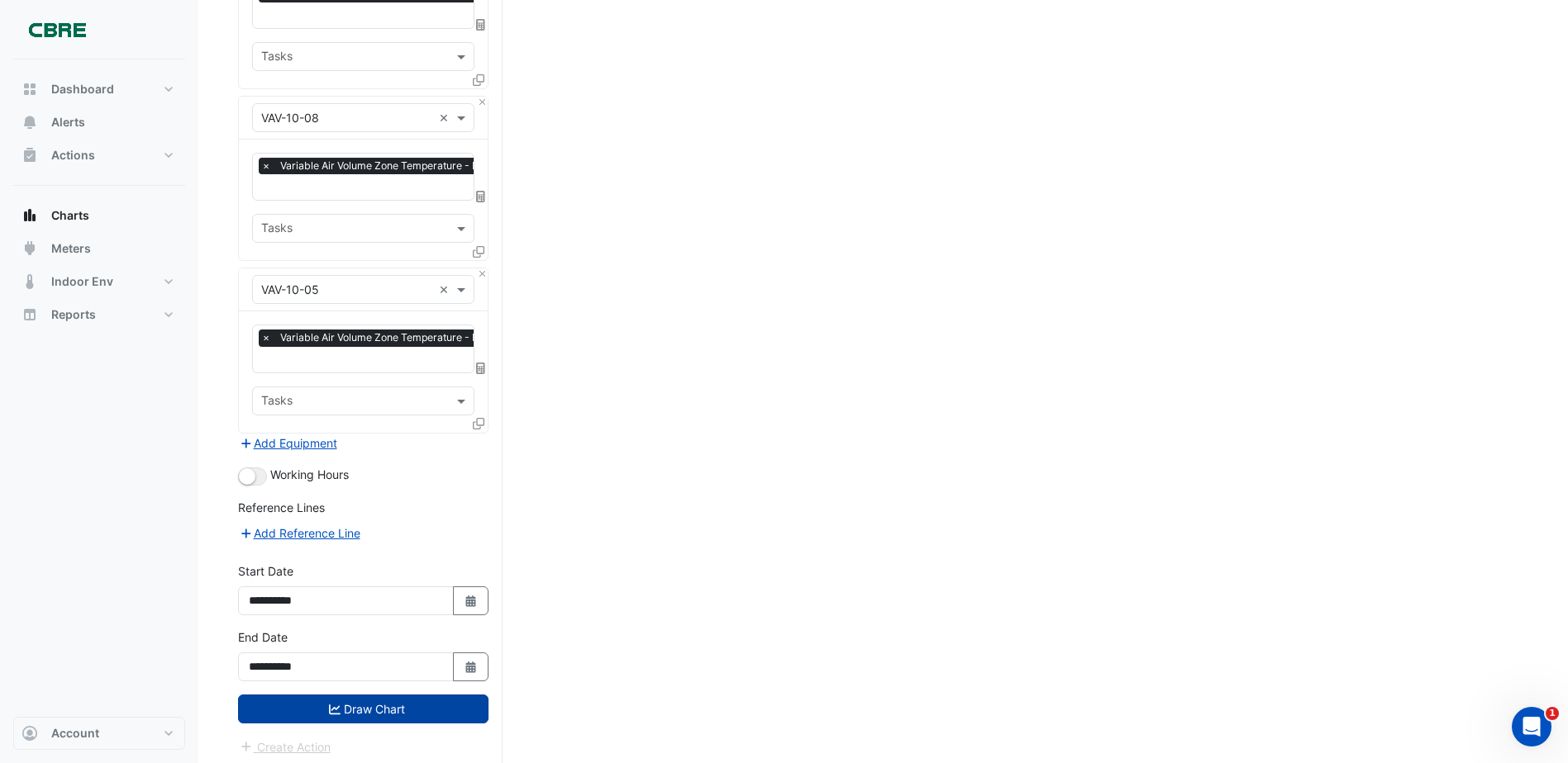
click at [436, 705] on button "Draw Chart" at bounding box center [363, 709] width 250 height 29
